Goal: Information Seeking & Learning: Learn about a topic

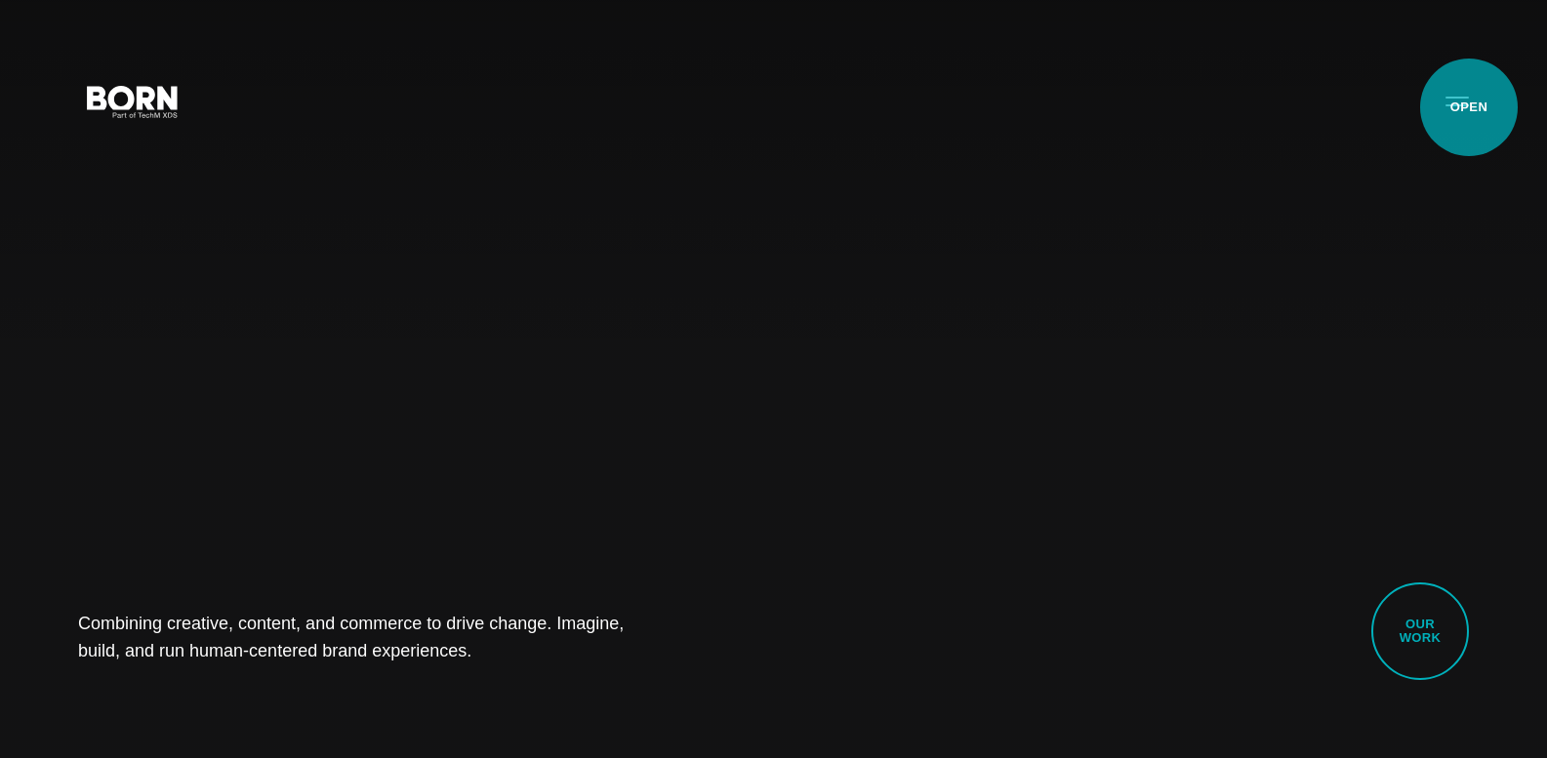
click at [1465, 112] on button "Primary Menu" at bounding box center [1456, 100] width 47 height 41
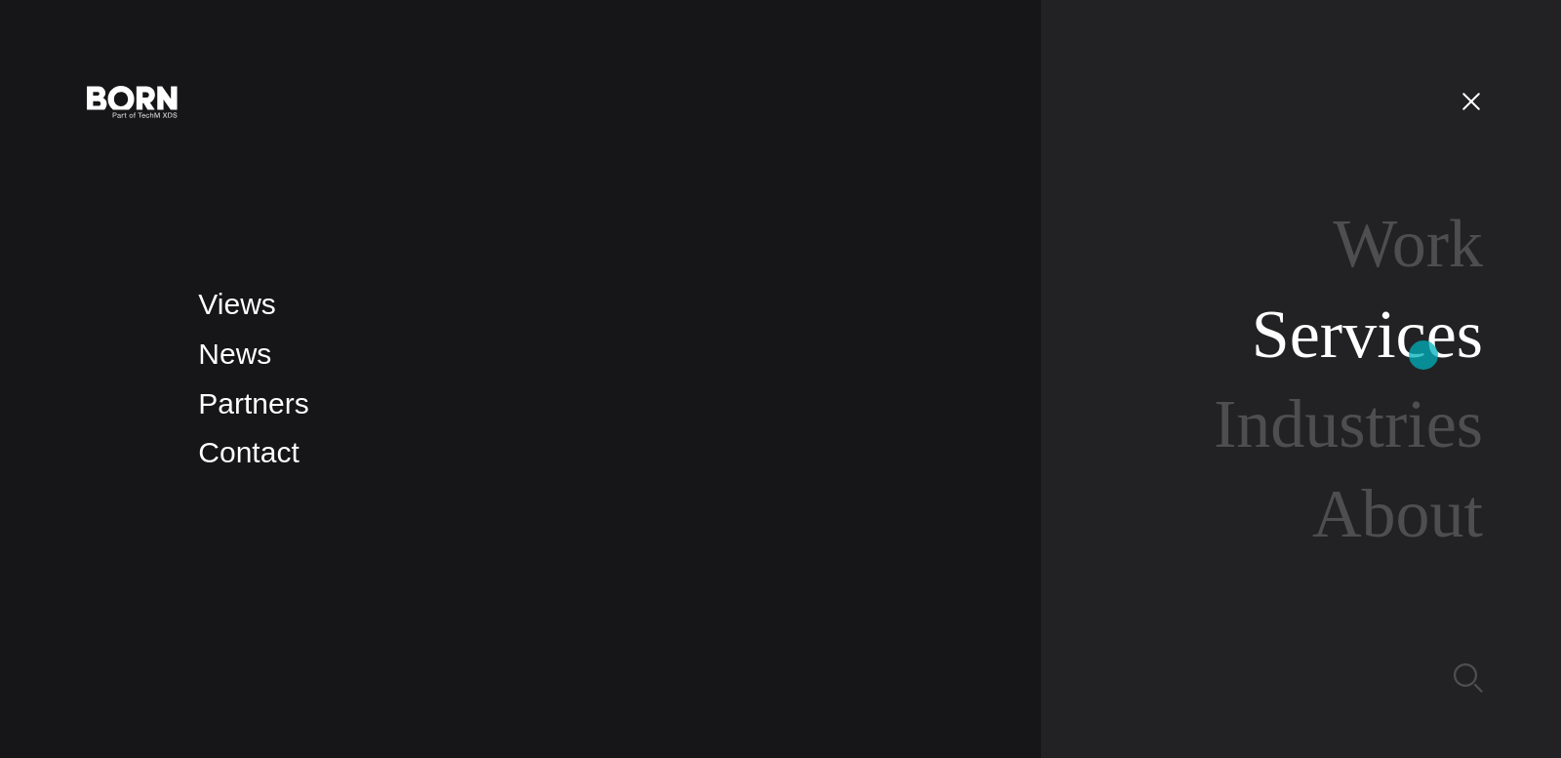
click at [1424, 355] on link "Services" at bounding box center [1367, 334] width 231 height 75
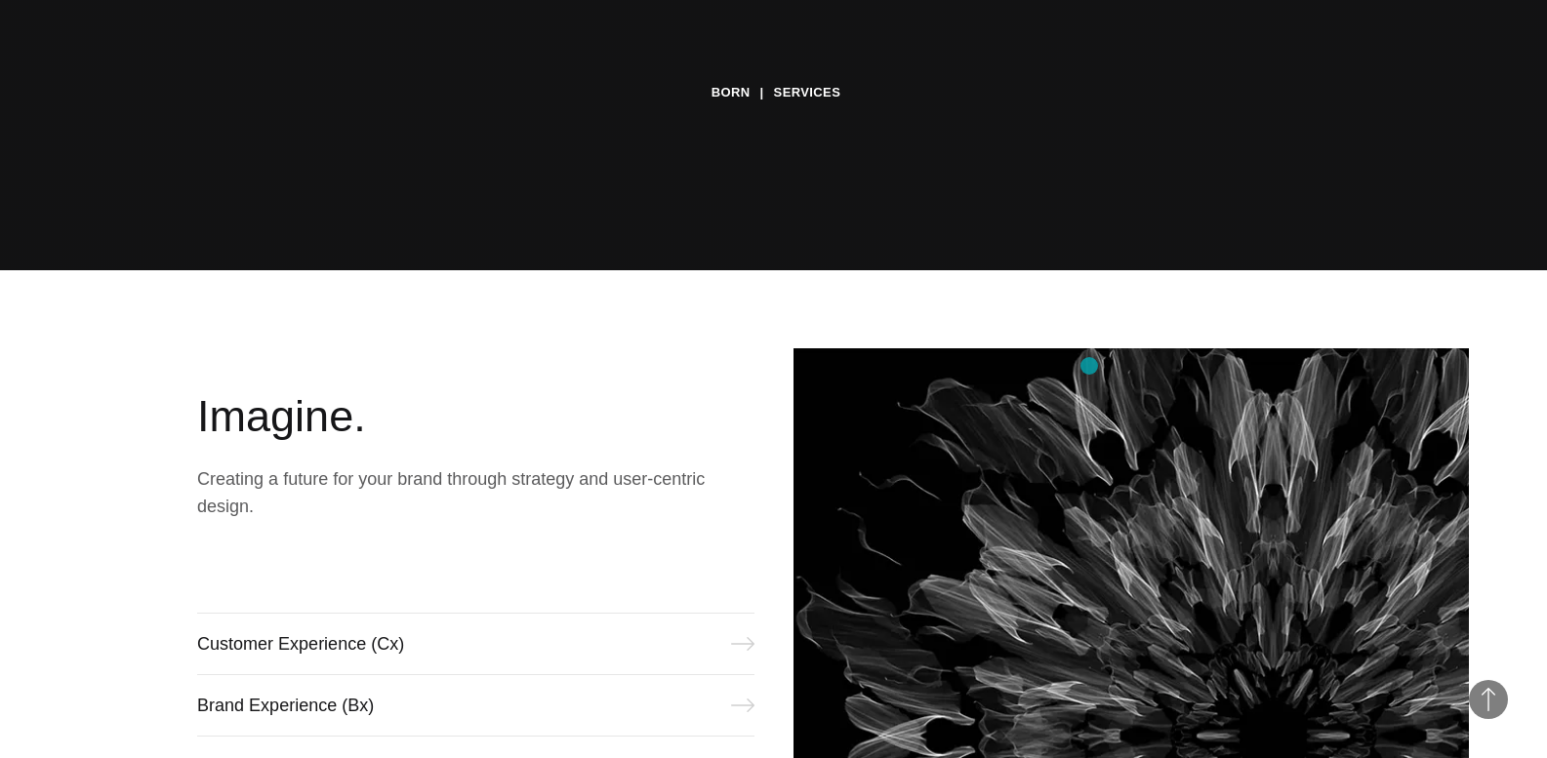
scroll to position [878, 0]
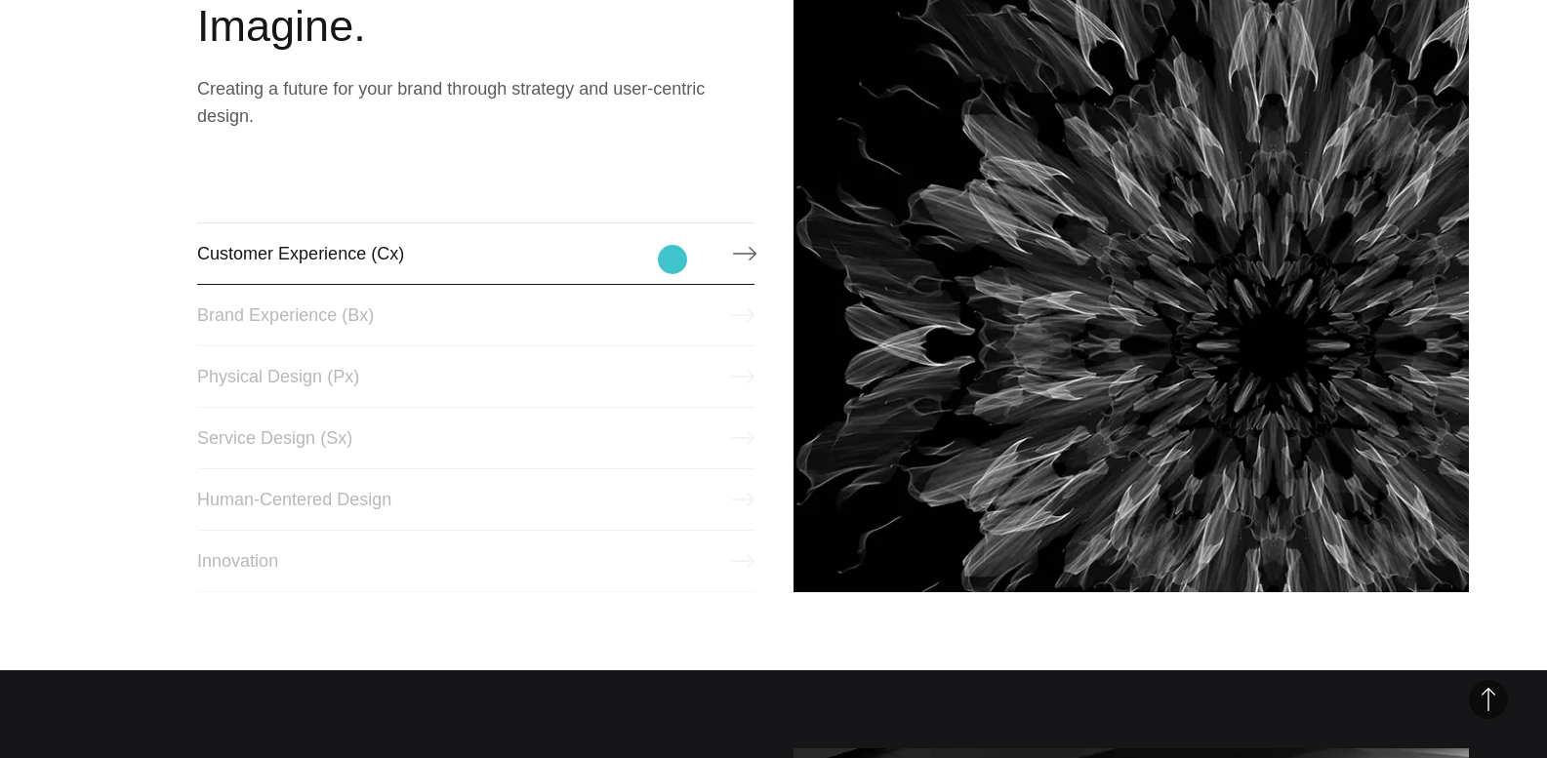
click at [672, 260] on link "Customer Experience (Cx)" at bounding box center [475, 253] width 556 height 62
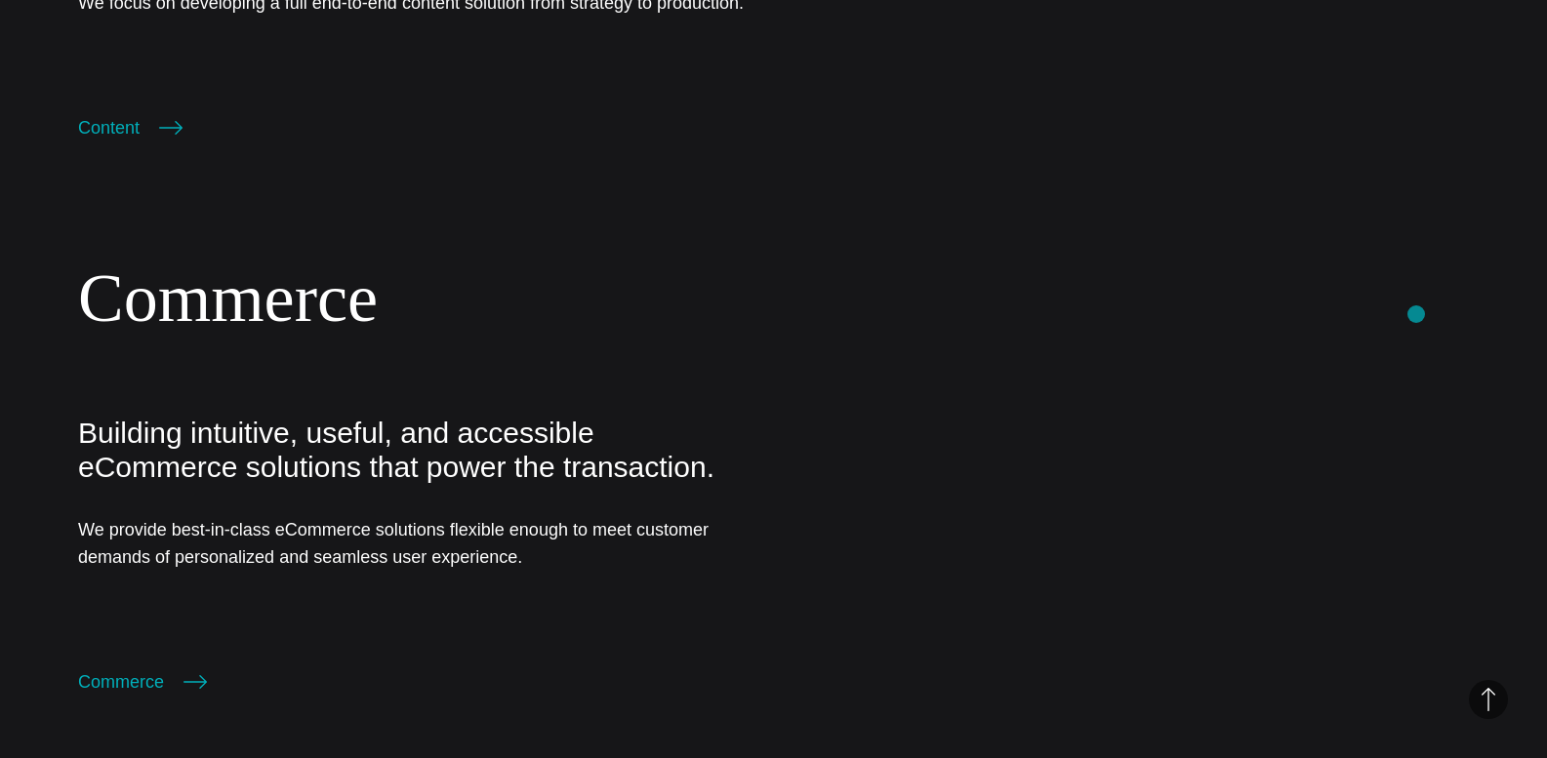
scroll to position [3610, 0]
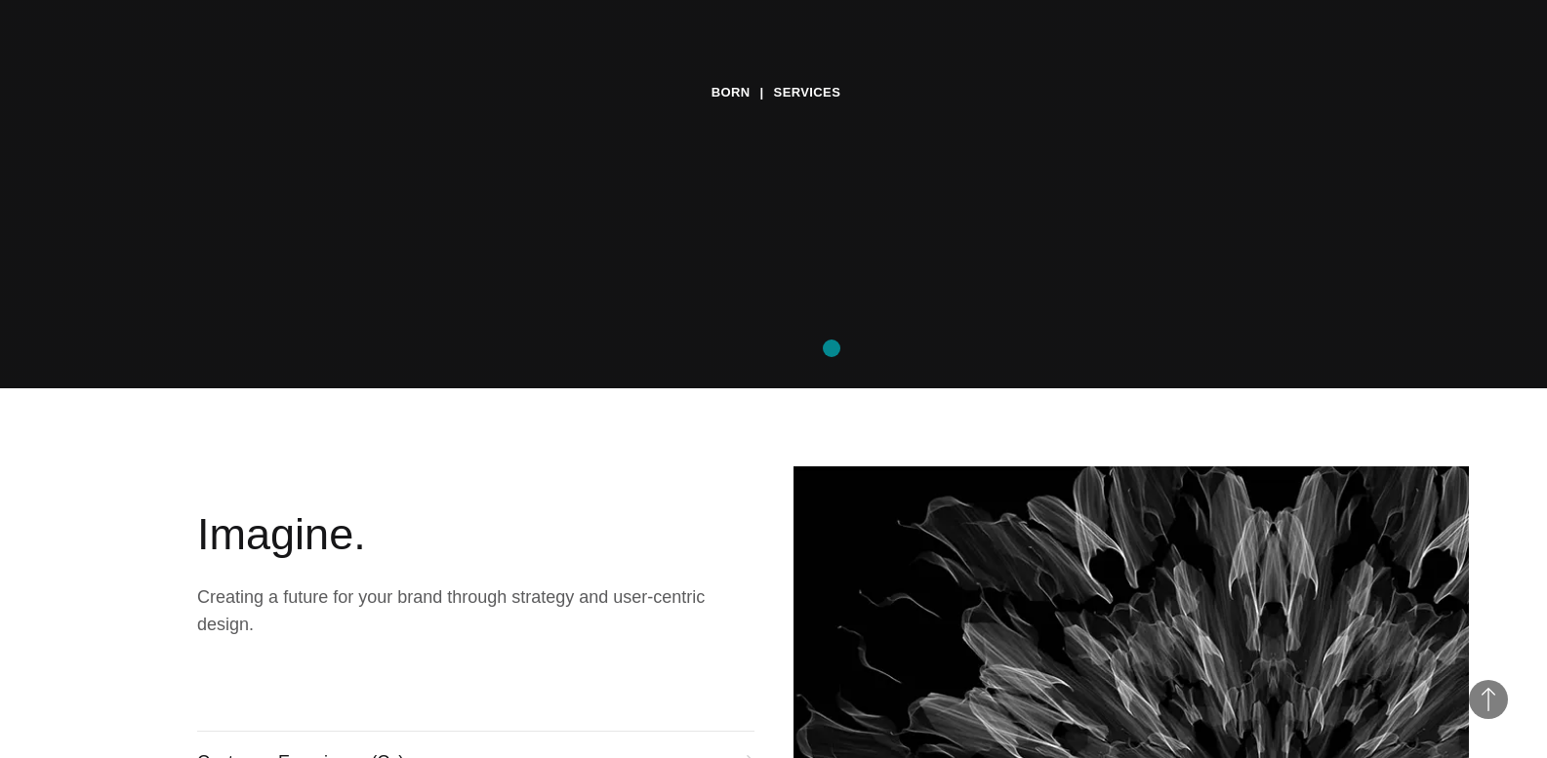
scroll to position [683, 0]
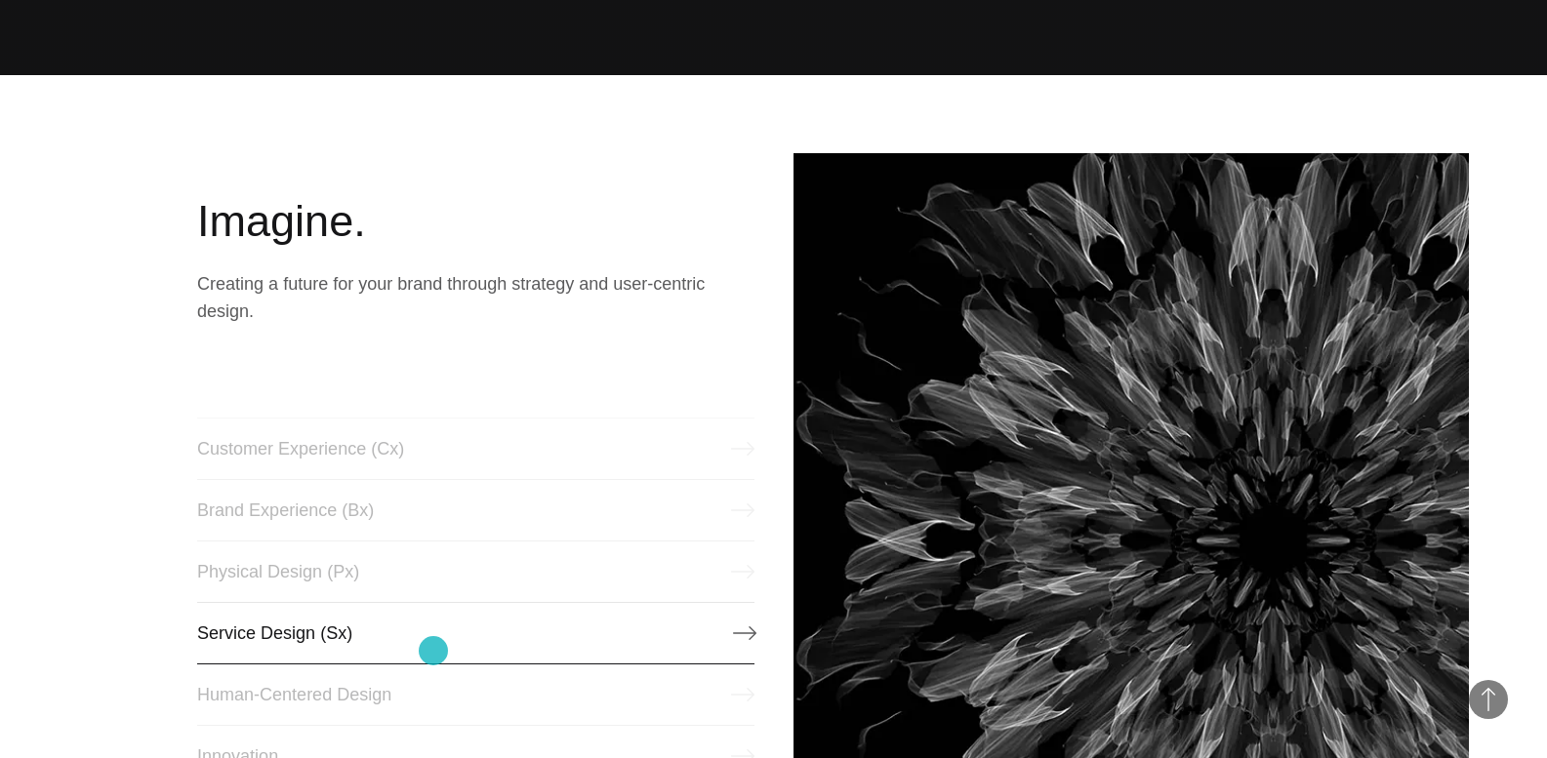
click at [433, 651] on link "Service Design (Sx)" at bounding box center [475, 633] width 556 height 62
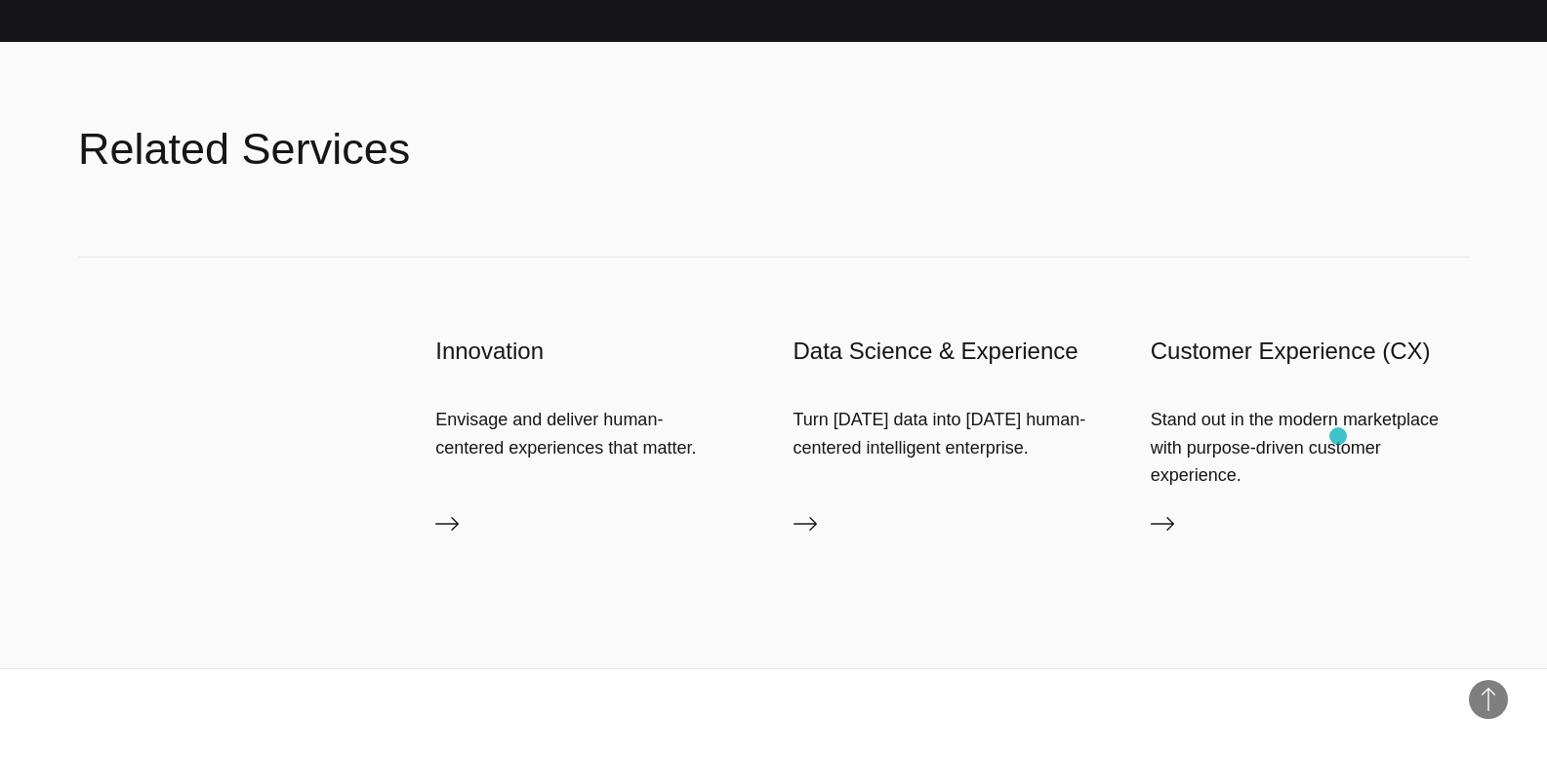
scroll to position [1951, 0]
